Goal: Use online tool/utility: Utilize a website feature to perform a specific function

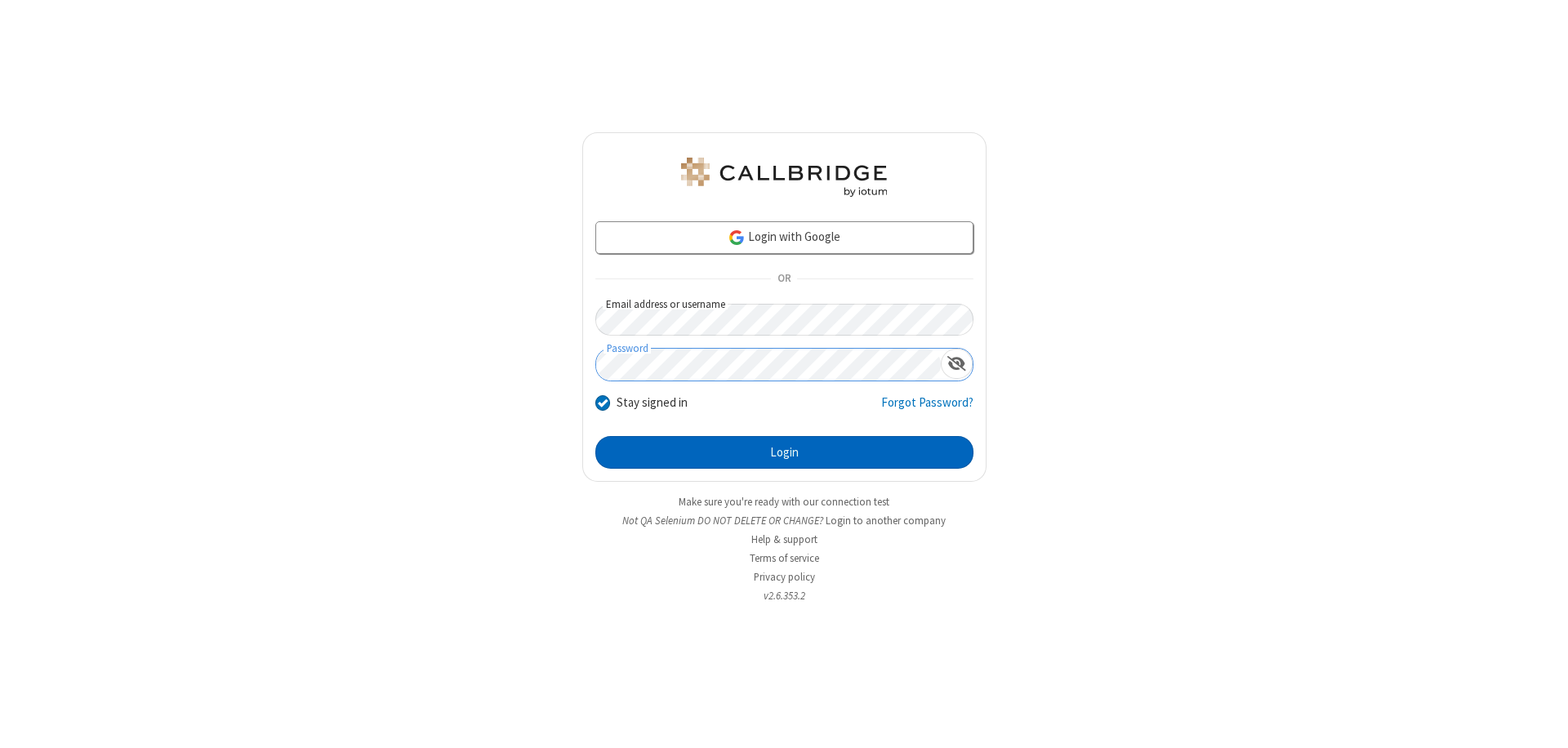
click at [784, 452] on button "Login" at bounding box center [784, 452] width 378 height 32
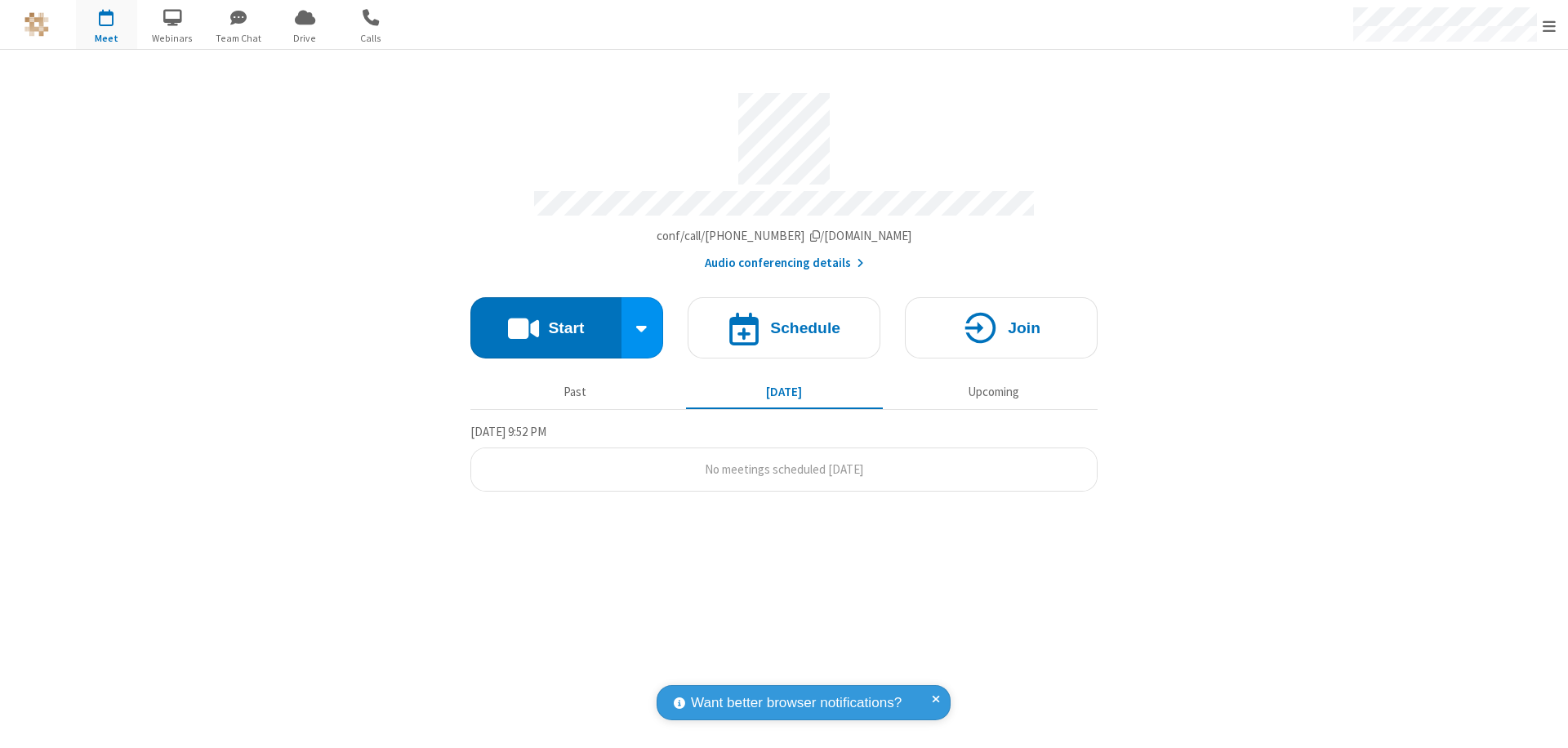
click at [545, 320] on button "Start" at bounding box center [545, 328] width 151 height 61
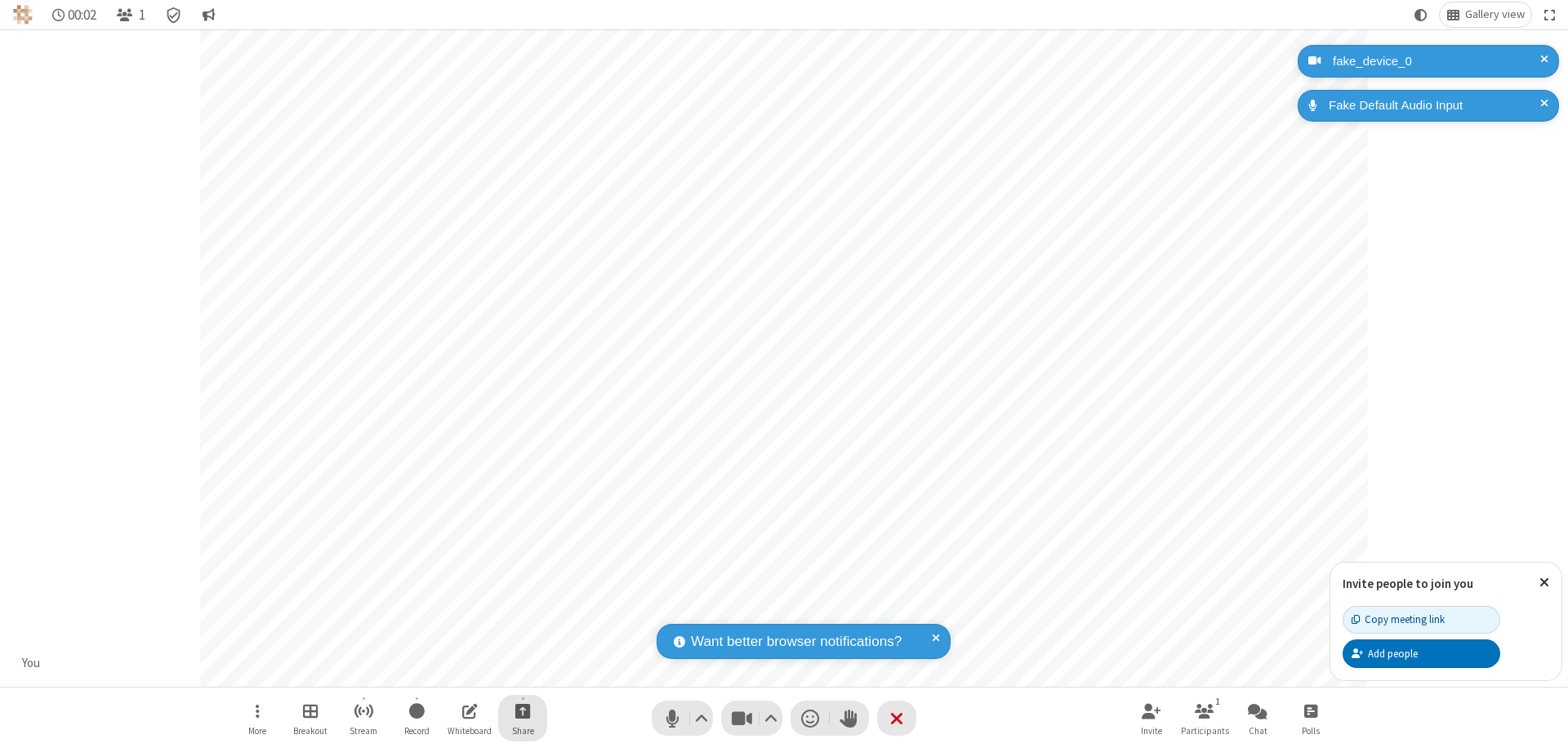
click at [523, 710] on span "Start sharing" at bounding box center [523, 710] width 15 height 21
click at [522, 611] on span "Share additional camera" at bounding box center [533, 614] width 121 height 14
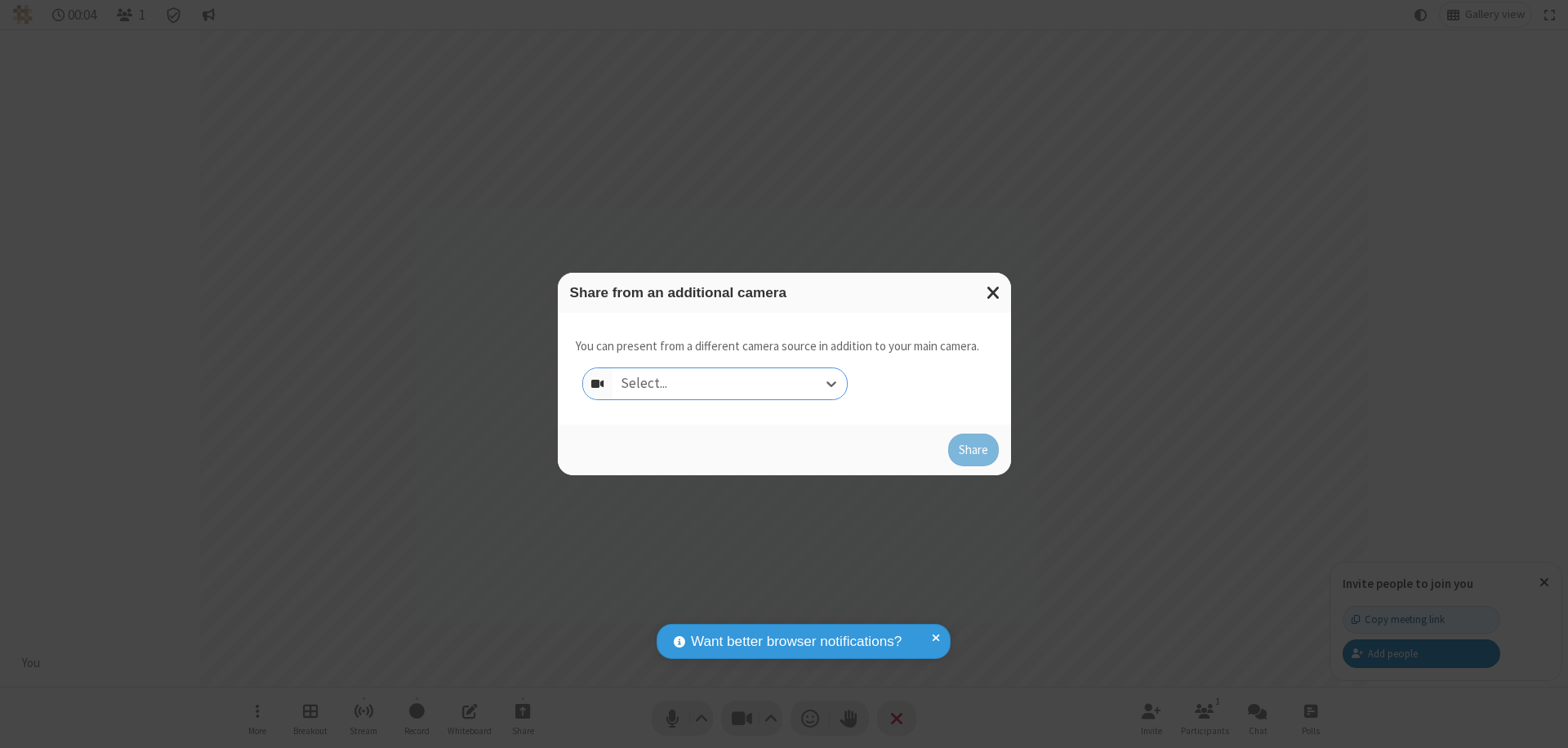
click at [729, 383] on div "Select..." at bounding box center [729, 383] width 235 height 31
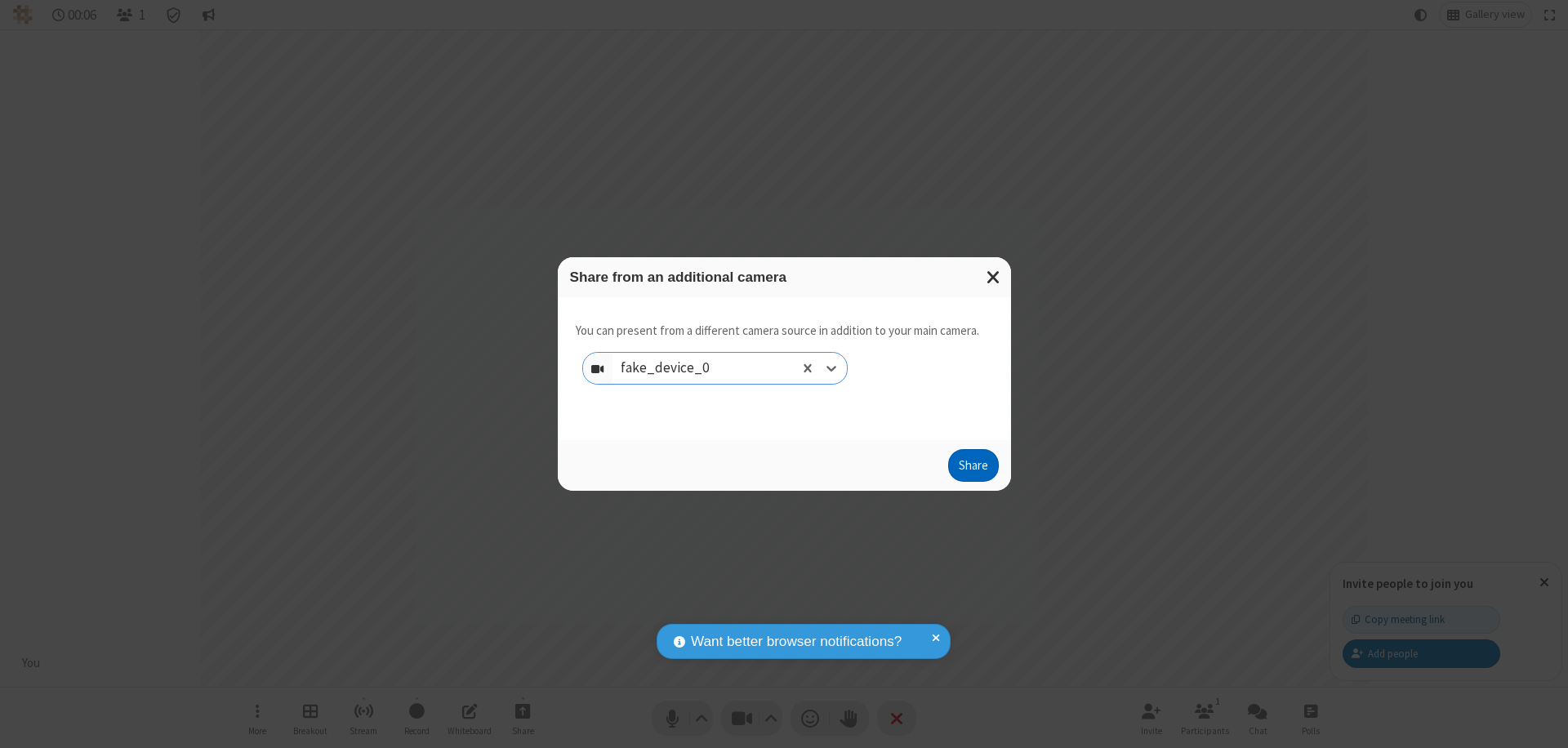
click at [972, 468] on button "Share" at bounding box center [973, 465] width 51 height 32
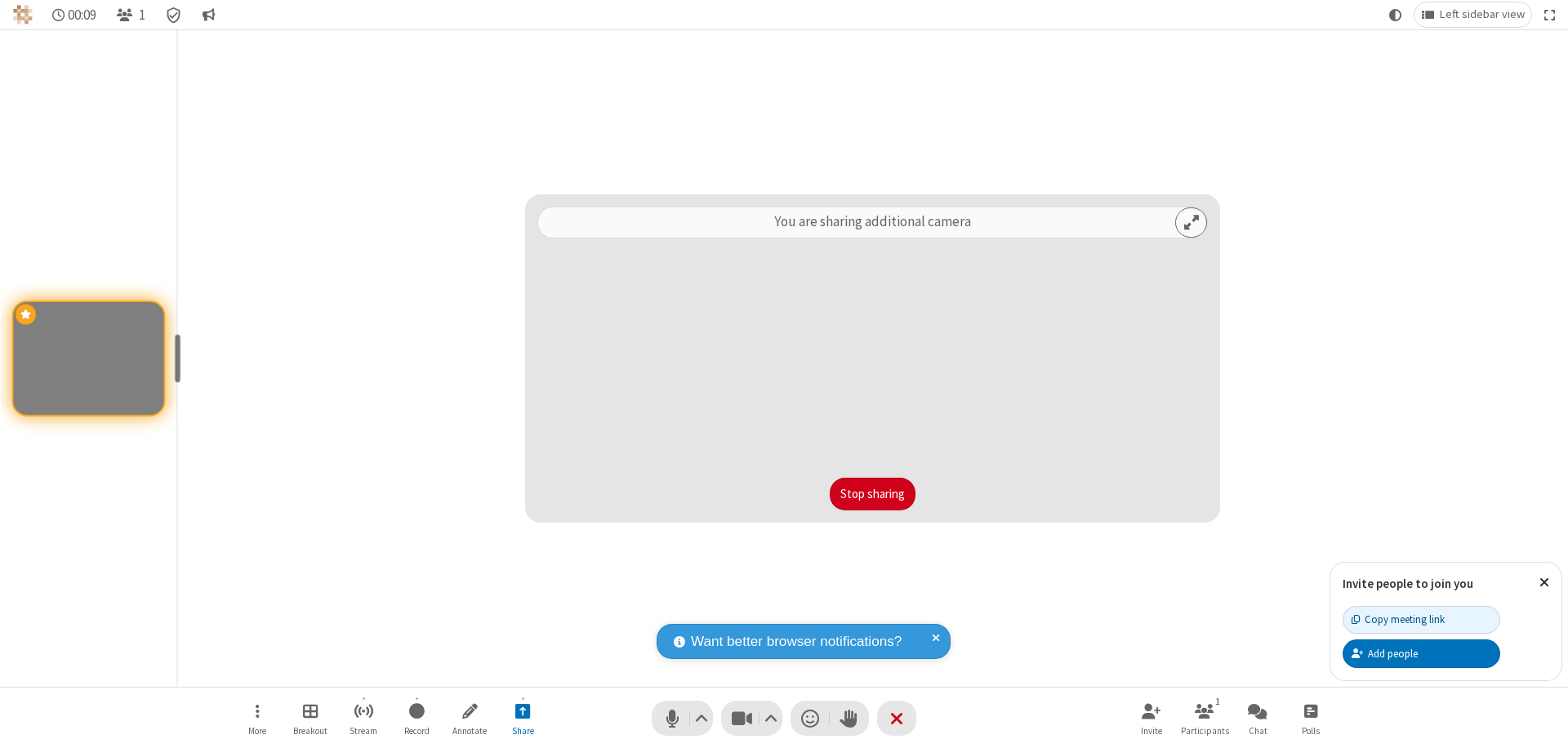
click at [872, 494] on button "Stop sharing" at bounding box center [872, 494] width 86 height 32
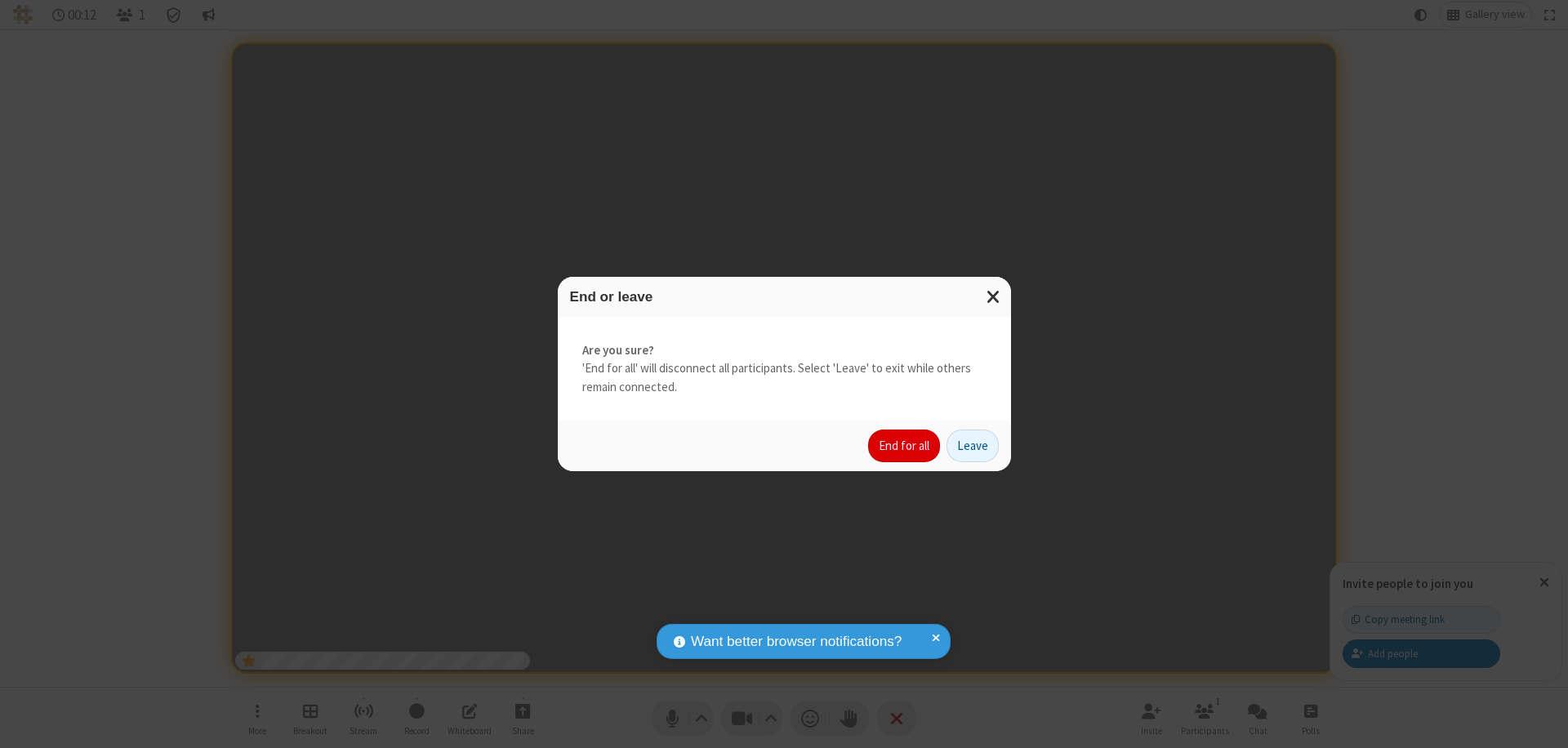
click at [905, 446] on button "End for all" at bounding box center [904, 446] width 72 height 32
